Goal: Task Accomplishment & Management: Complete application form

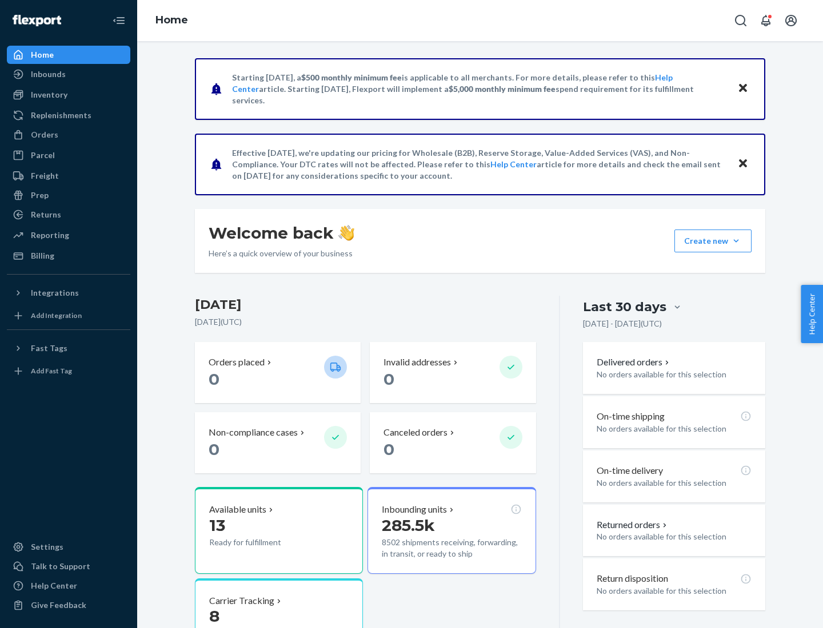
click at [736, 241] on button "Create new Create new inbound Create new order Create new product" at bounding box center [712, 241] width 77 height 23
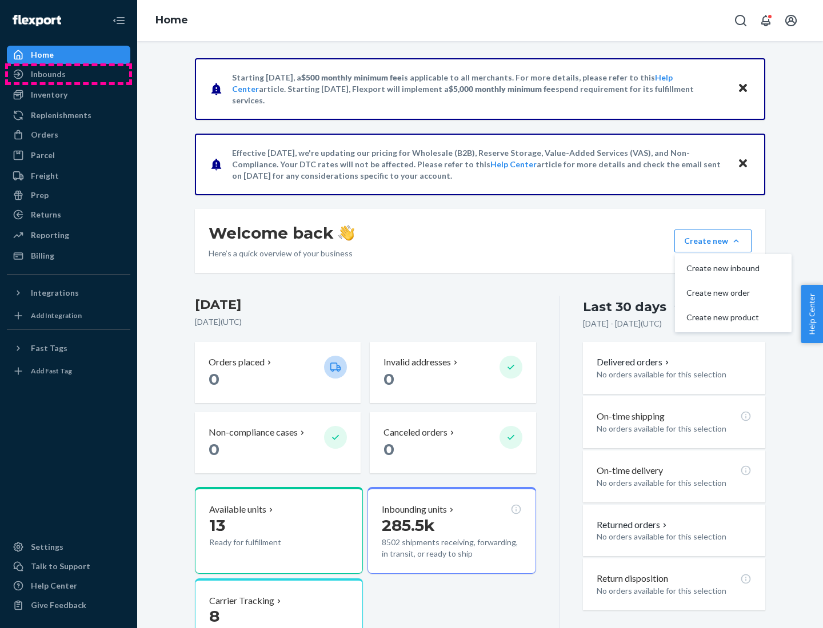
click at [69, 74] on div "Inbounds" at bounding box center [68, 74] width 121 height 16
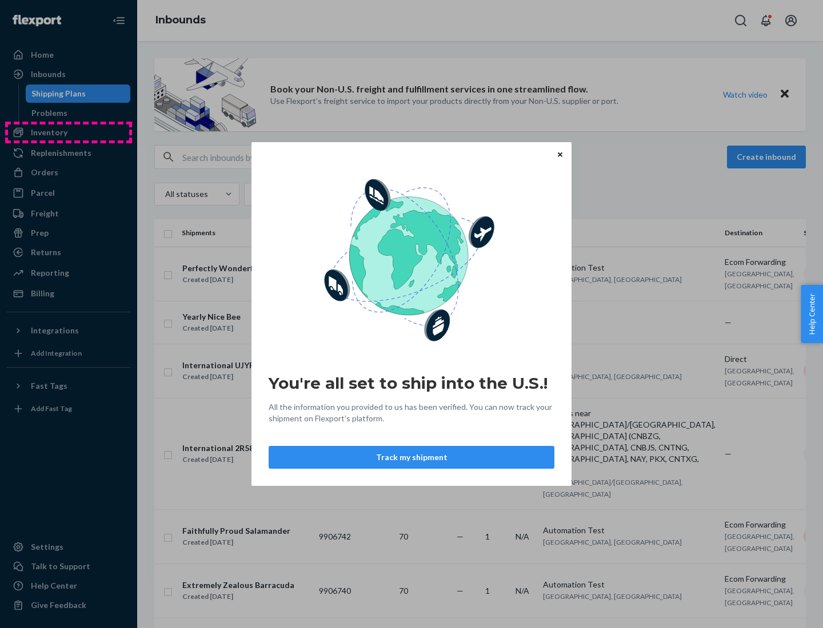
click at [69, 133] on div "You're all set to ship into the U.S.! All the information you provided to us ha…" at bounding box center [411, 314] width 823 height 628
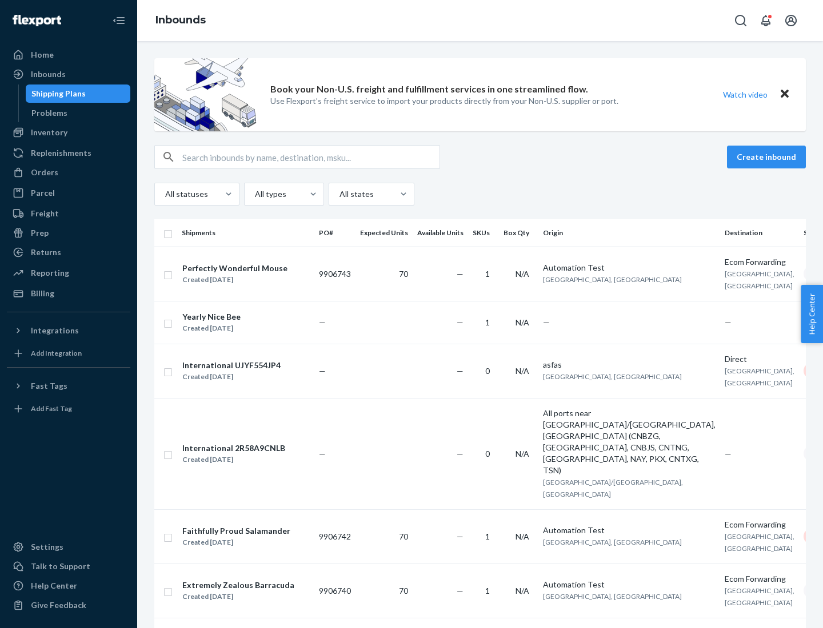
click at [480, 21] on div "Inbounds" at bounding box center [480, 20] width 686 height 41
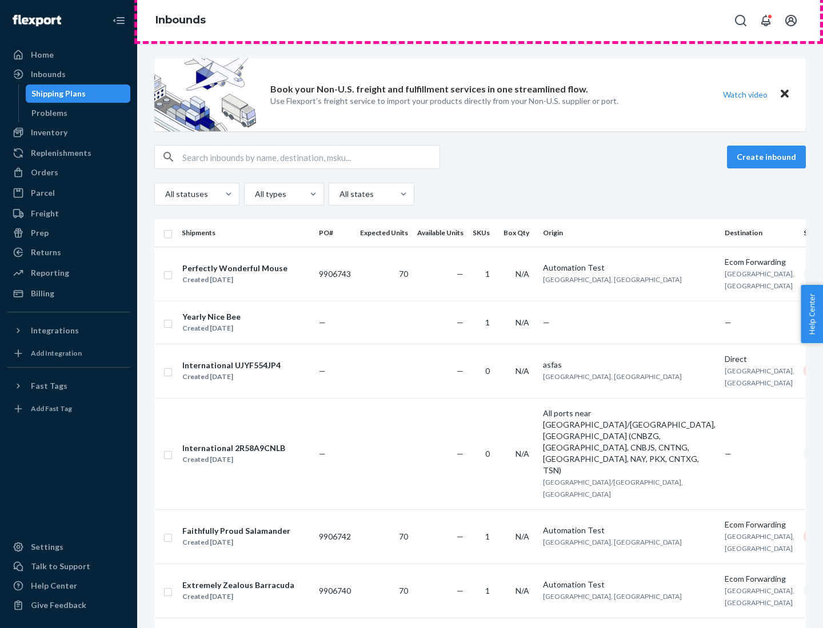
click at [480, 21] on div "Inbounds" at bounding box center [480, 20] width 686 height 41
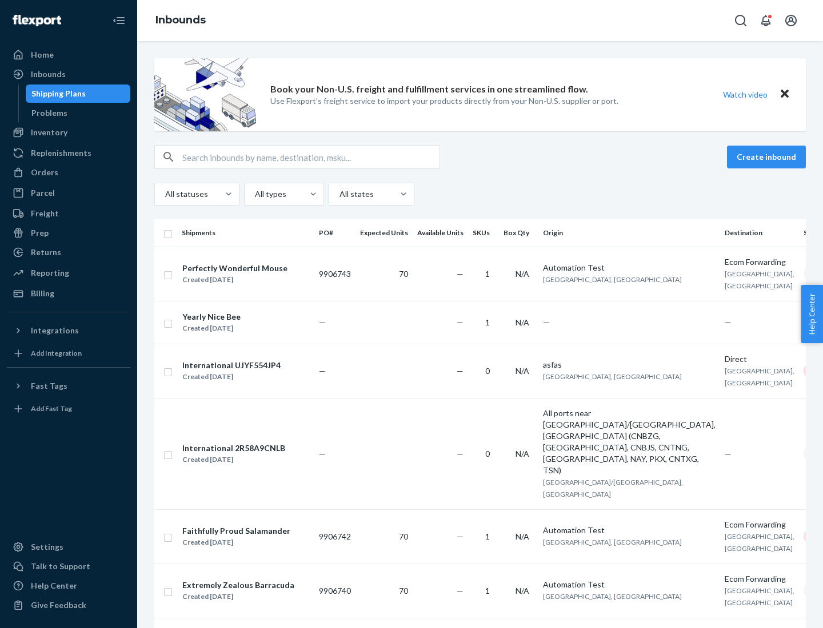
click at [480, 194] on div "All statuses All types All states" at bounding box center [479, 194] width 651 height 23
click at [57, 94] on div "Shipping Plans" at bounding box center [58, 93] width 54 height 11
click at [768, 157] on button "Create inbound" at bounding box center [766, 157] width 79 height 23
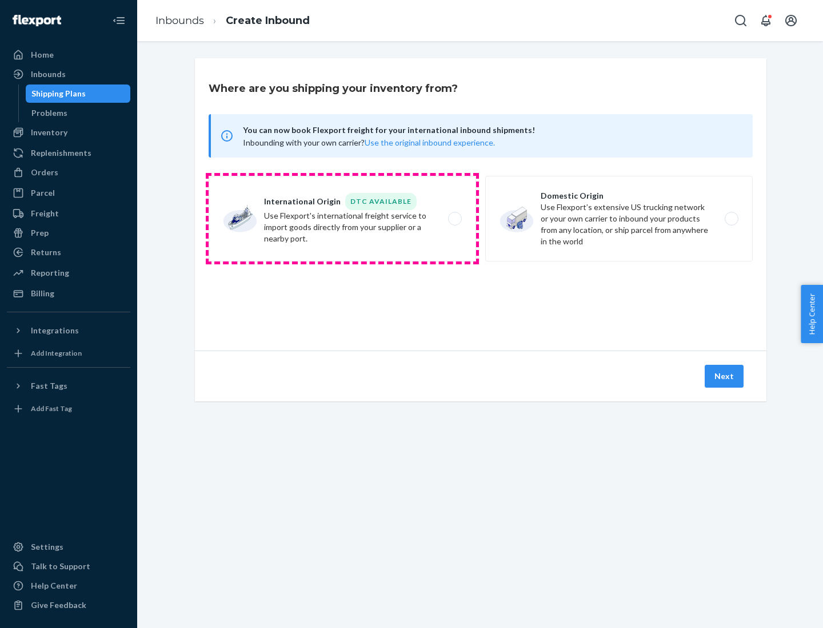
click at [342, 219] on label "International Origin DTC Available Use Flexport's international freight service…" at bounding box center [342, 219] width 267 height 86
click at [454, 219] on input "International Origin DTC Available Use Flexport's international freight service…" at bounding box center [457, 218] width 7 height 7
radio input "true"
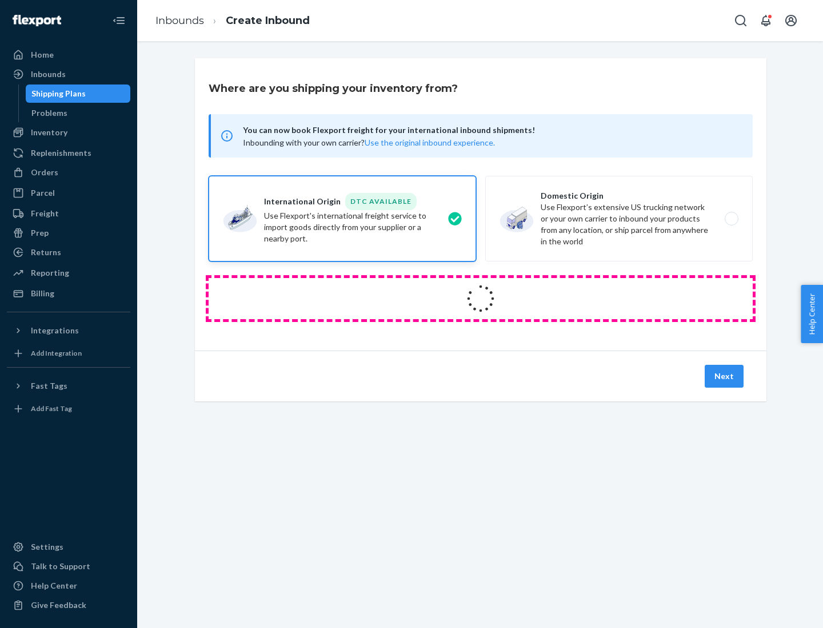
click at [480, 299] on icon at bounding box center [481, 299] width 34 height 34
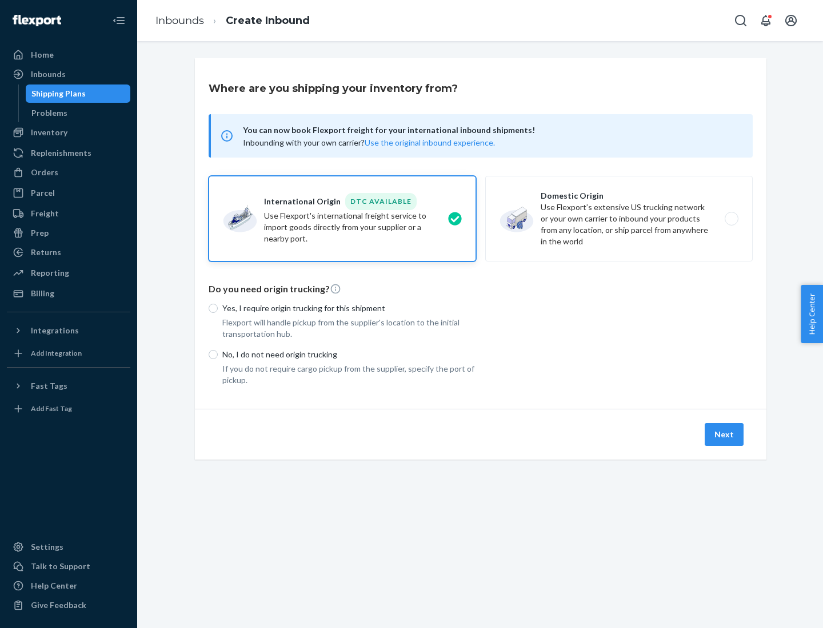
click at [349, 308] on p "Yes, I require origin trucking for this shipment" at bounding box center [349, 308] width 254 height 11
click at [218, 308] on input "Yes, I require origin trucking for this shipment" at bounding box center [213, 308] width 9 height 9
radio input "true"
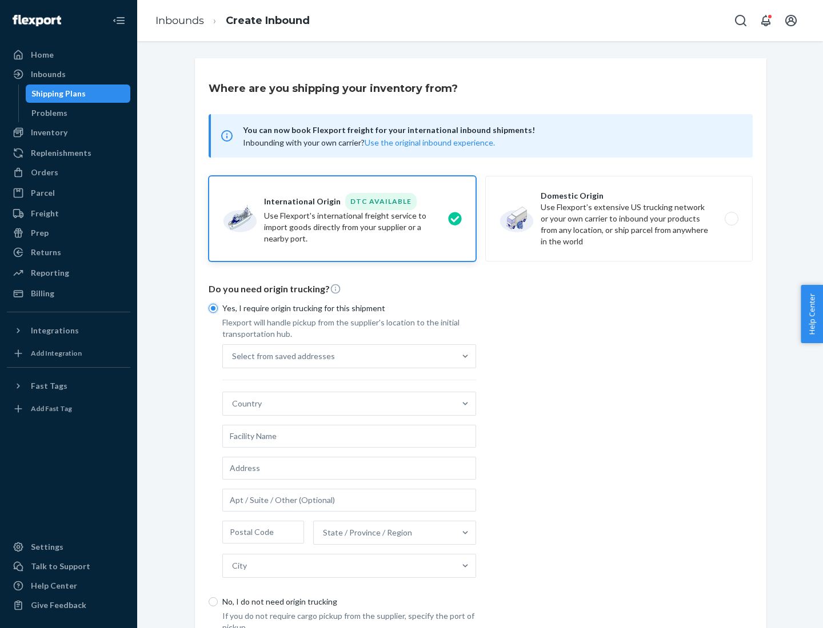
scroll to position [22, 0]
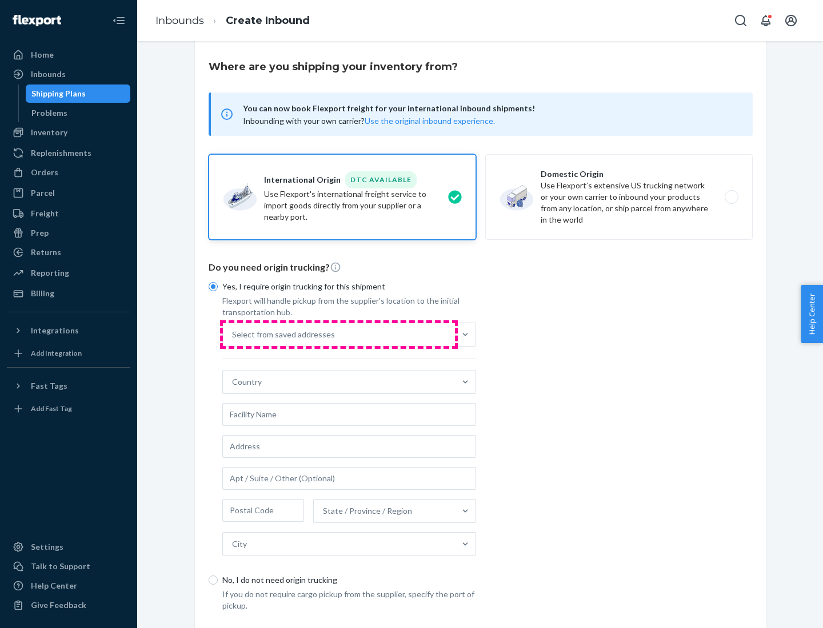
click at [339, 334] on div "Select from saved addresses" at bounding box center [339, 334] width 232 height 23
click at [233, 334] on input "Select from saved addresses" at bounding box center [232, 334] width 1 height 11
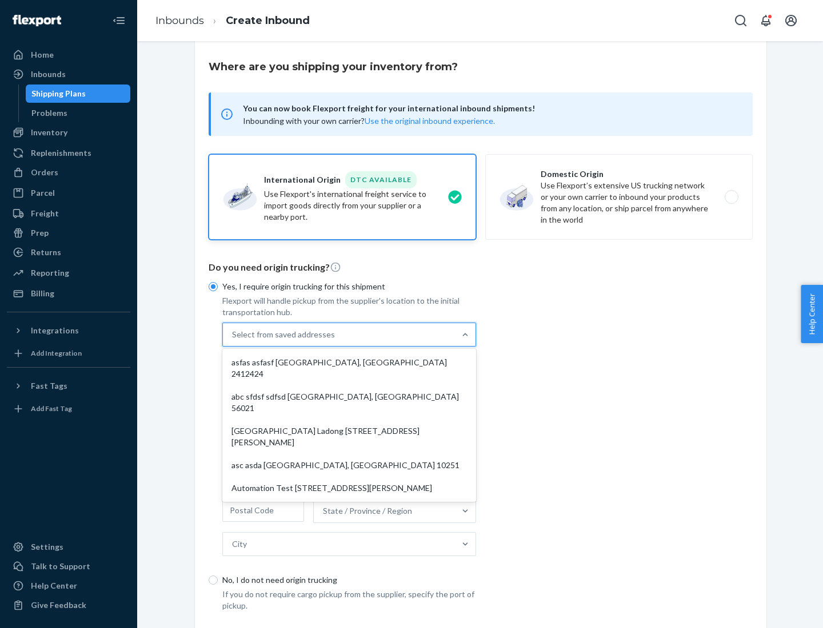
scroll to position [50, 0]
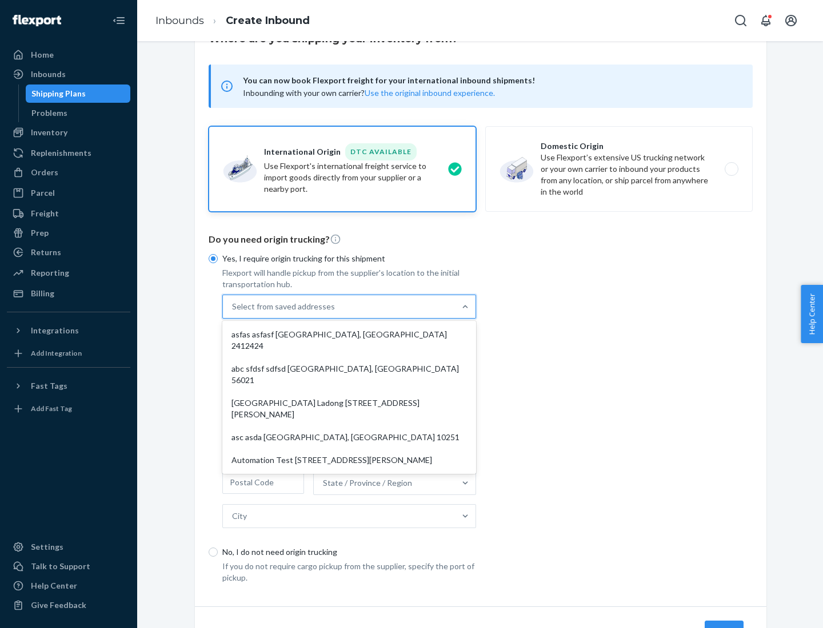
click at [349, 334] on div "asfas asfasf [GEOGRAPHIC_DATA], [GEOGRAPHIC_DATA] 2412424" at bounding box center [349, 340] width 249 height 34
click at [233, 312] on input "option asfas asfasf [GEOGRAPHIC_DATA], [GEOGRAPHIC_DATA] 2412424 focused, 1 of …" at bounding box center [232, 306] width 1 height 11
type input "asfas"
type input "asfasf"
type input "2412424"
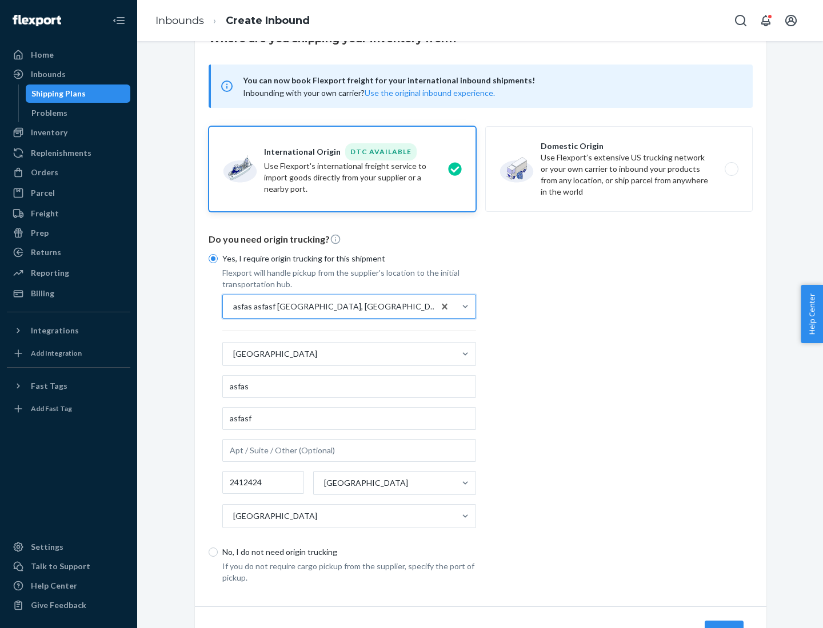
scroll to position [106, 0]
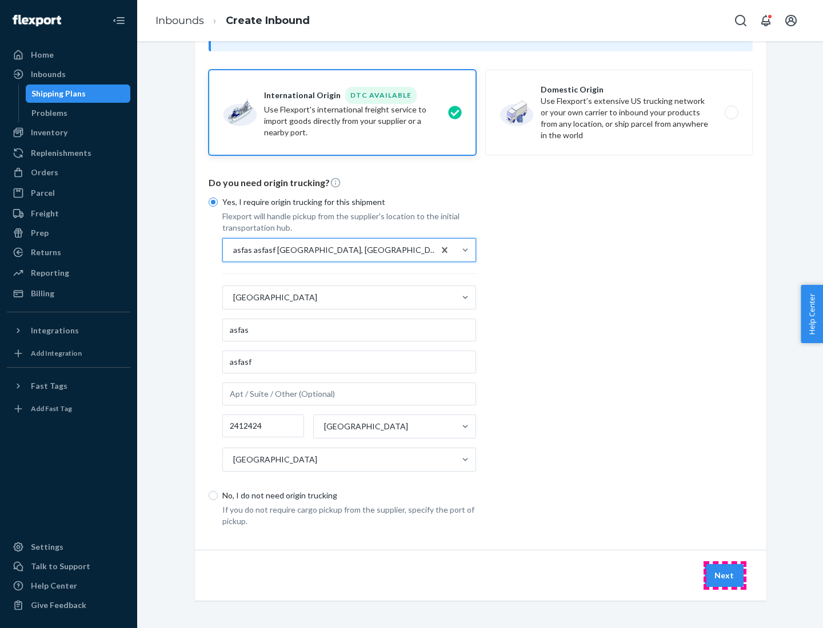
click at [724, 575] on button "Next" at bounding box center [723, 575] width 39 height 23
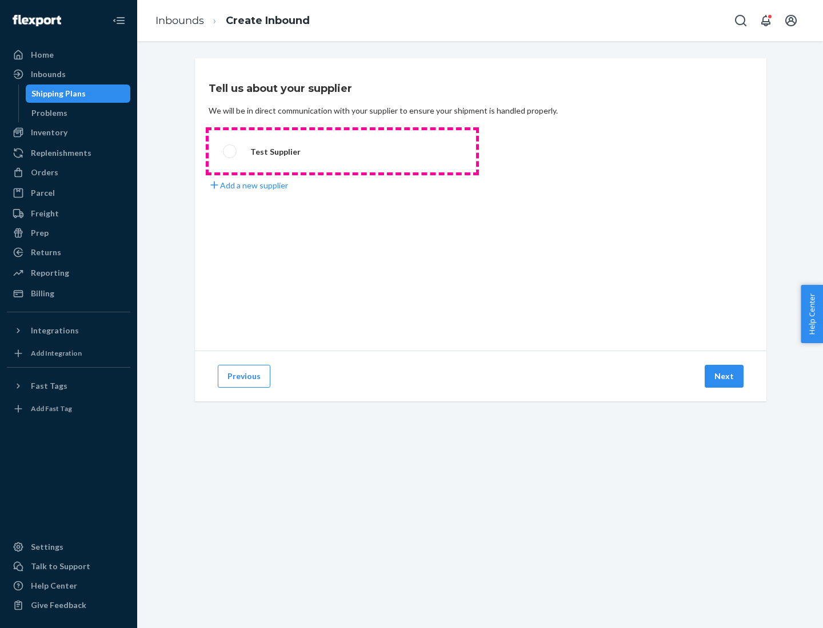
click at [342, 151] on label "Test Supplier" at bounding box center [342, 151] width 267 height 42
click at [230, 151] on input "Test Supplier" at bounding box center [226, 151] width 7 height 7
radio input "true"
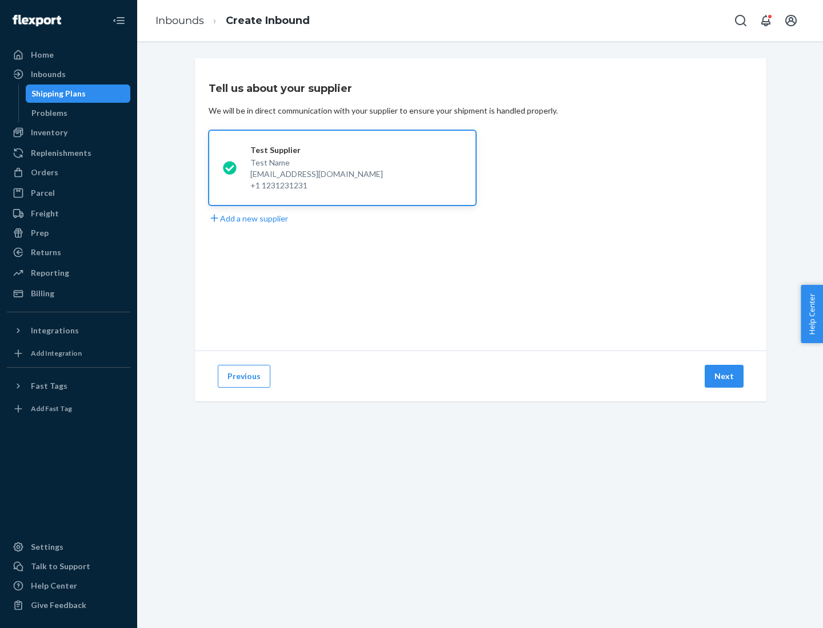
click at [724, 376] on button "Next" at bounding box center [723, 376] width 39 height 23
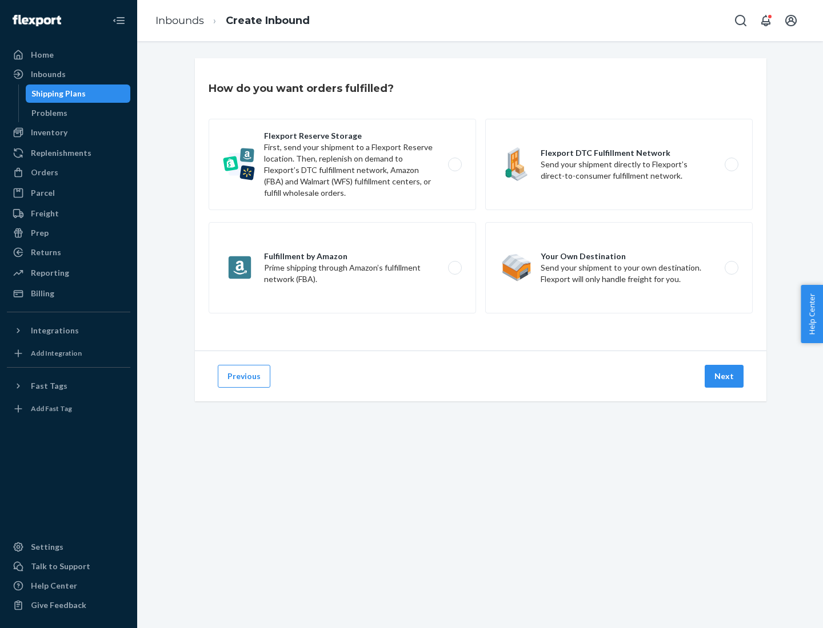
click at [342, 268] on label "Fulfillment by Amazon Prime shipping through Amazon’s fulfillment network (FBA)." at bounding box center [342, 267] width 267 height 91
click at [454, 268] on input "Fulfillment by Amazon Prime shipping through Amazon’s fulfillment network (FBA)." at bounding box center [457, 268] width 7 height 7
radio input "true"
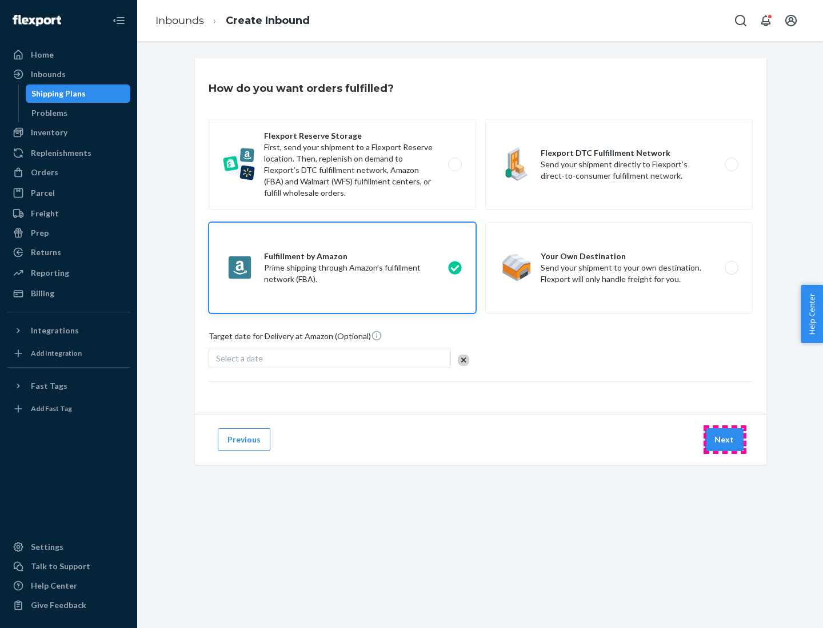
click at [724, 440] on button "Next" at bounding box center [723, 439] width 39 height 23
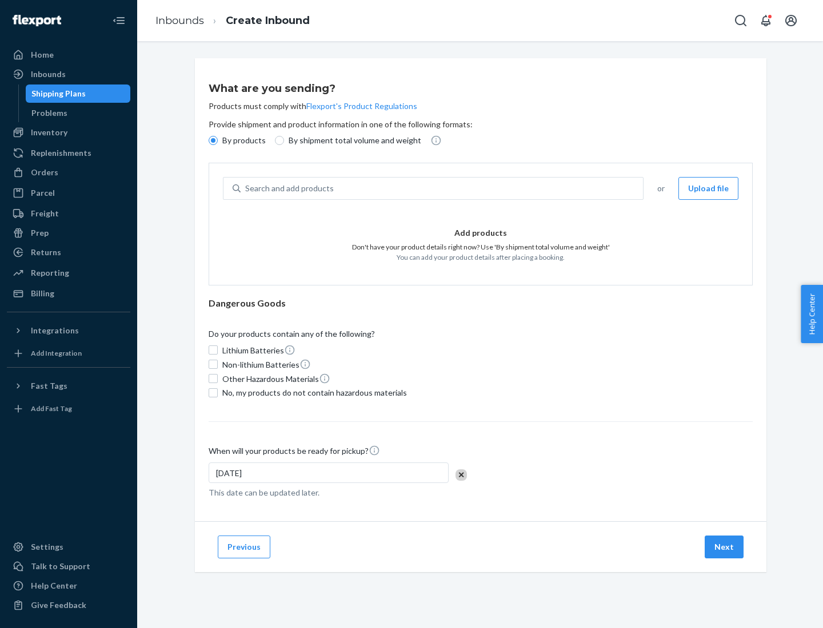
click at [351, 141] on p "By shipment total volume and weight" at bounding box center [354, 140] width 133 height 11
click at [284, 141] on input "By shipment total volume and weight" at bounding box center [279, 140] width 9 height 9
radio input "true"
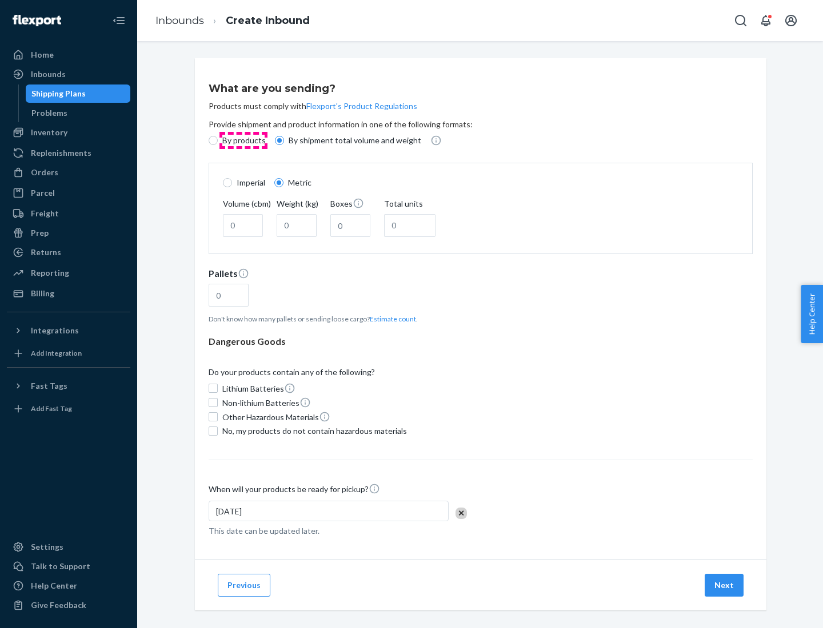
click at [243, 141] on p "By products" at bounding box center [243, 140] width 43 height 11
click at [218, 141] on input "By products" at bounding box center [213, 140] width 9 height 9
radio input "true"
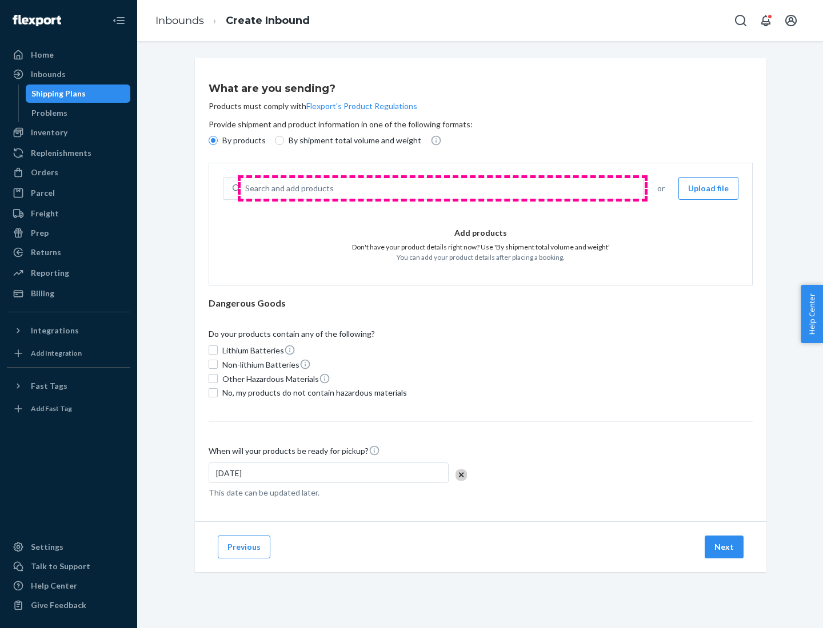
click at [442, 189] on div "Search and add products" at bounding box center [442, 188] width 402 height 21
click at [246, 189] on input "Search and add products" at bounding box center [245, 188] width 1 height 11
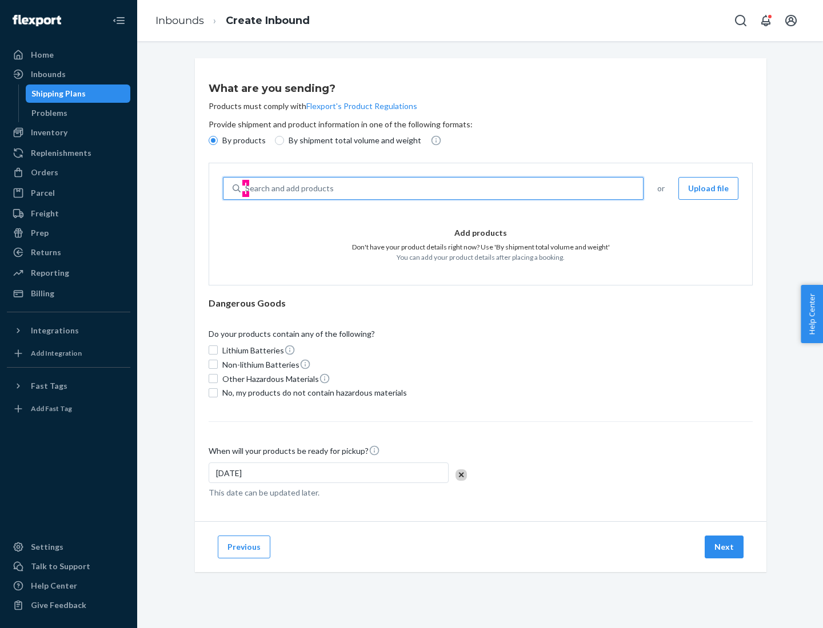
type input "test"
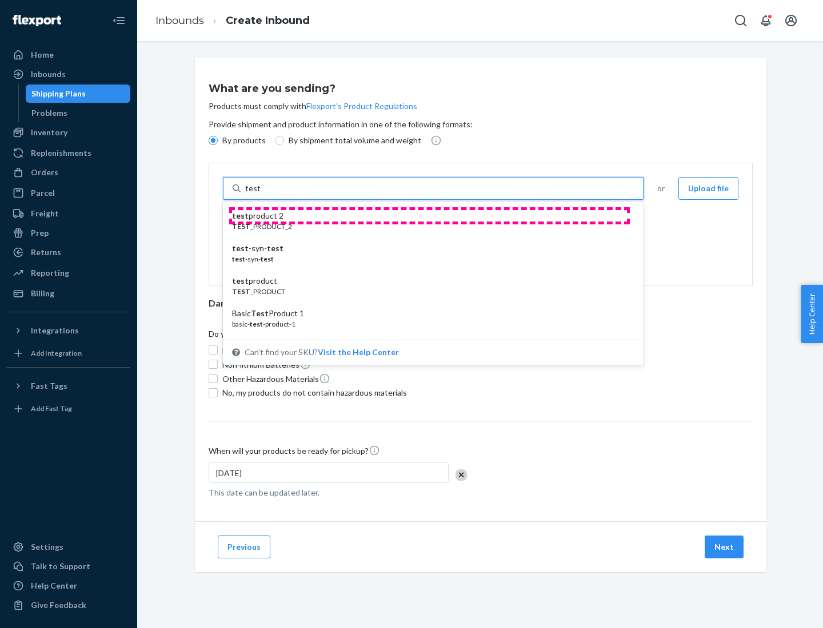
click at [429, 216] on div "test product 2" at bounding box center [428, 215] width 393 height 11
click at [260, 194] on input "test" at bounding box center [252, 188] width 15 height 11
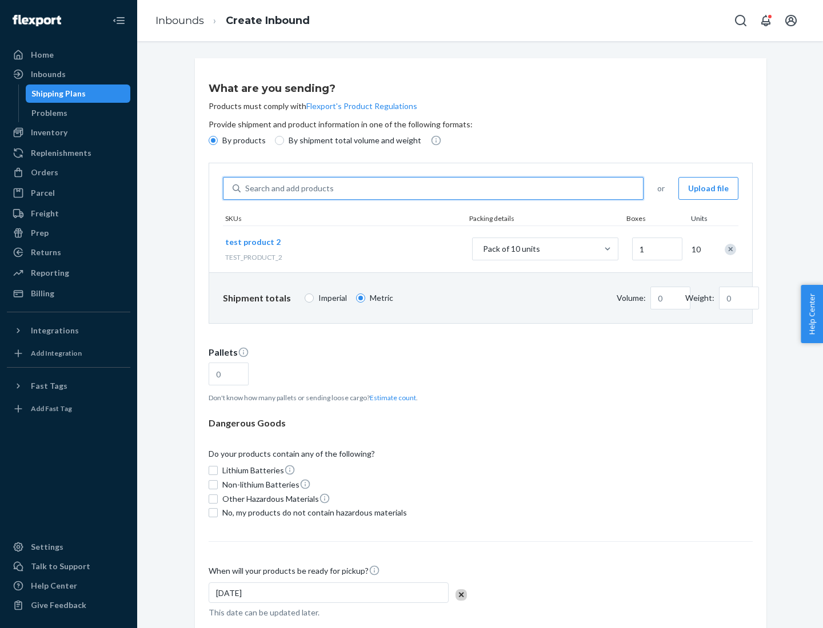
type input "0.02"
type input "22.23"
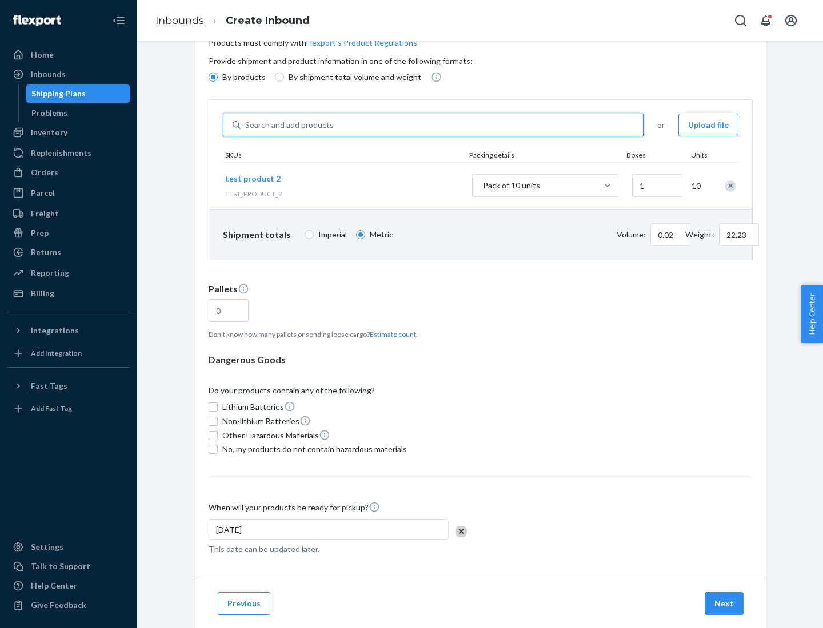
click at [390, 334] on button "Estimate count" at bounding box center [393, 335] width 46 height 10
type input "1"
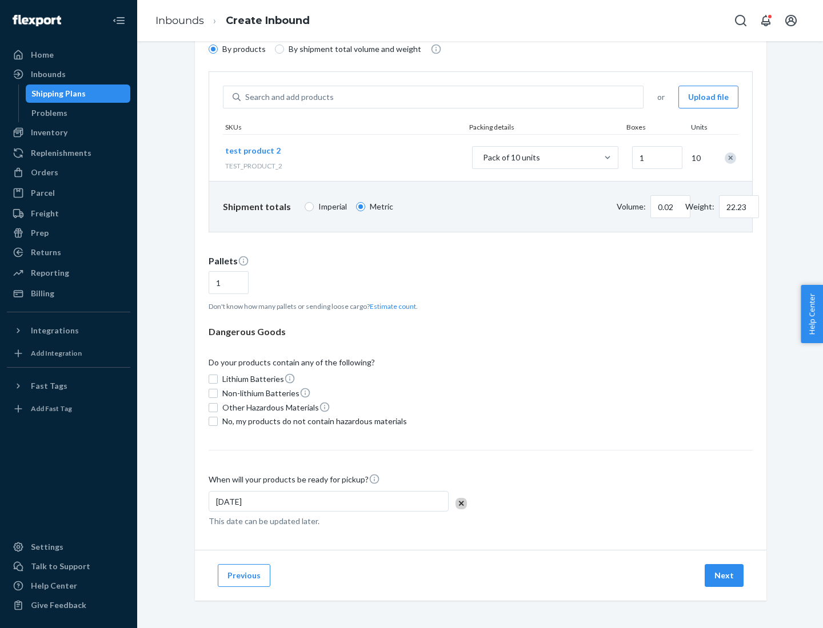
click at [312, 422] on span "No, my products do not contain hazardous materials" at bounding box center [314, 421] width 185 height 11
click at [218, 422] on input "No, my products do not contain hazardous materials" at bounding box center [213, 421] width 9 height 9
checkbox input "true"
click at [724, 576] on button "Next" at bounding box center [723, 575] width 39 height 23
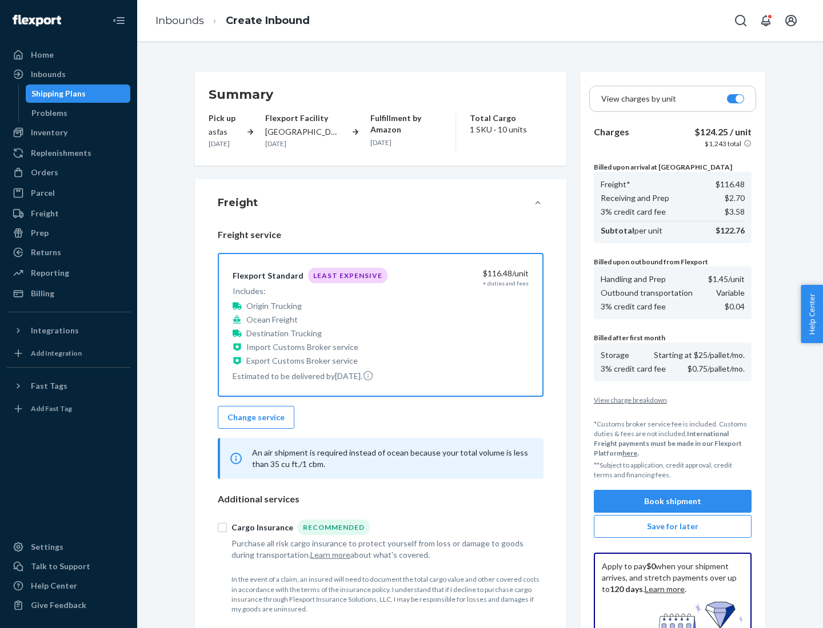
scroll to position [167, 0]
